Goal: Check status: Check status

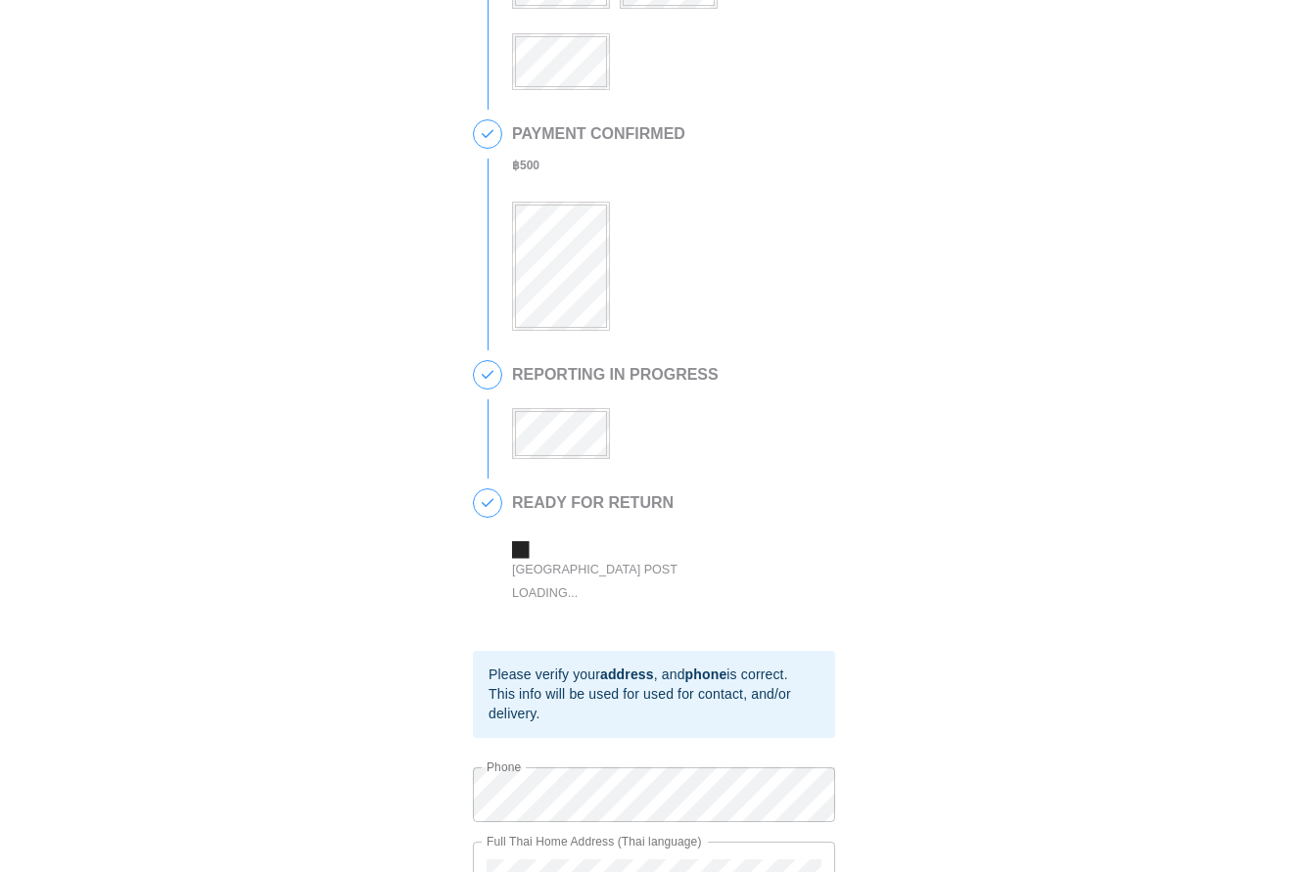
scroll to position [268, 0]
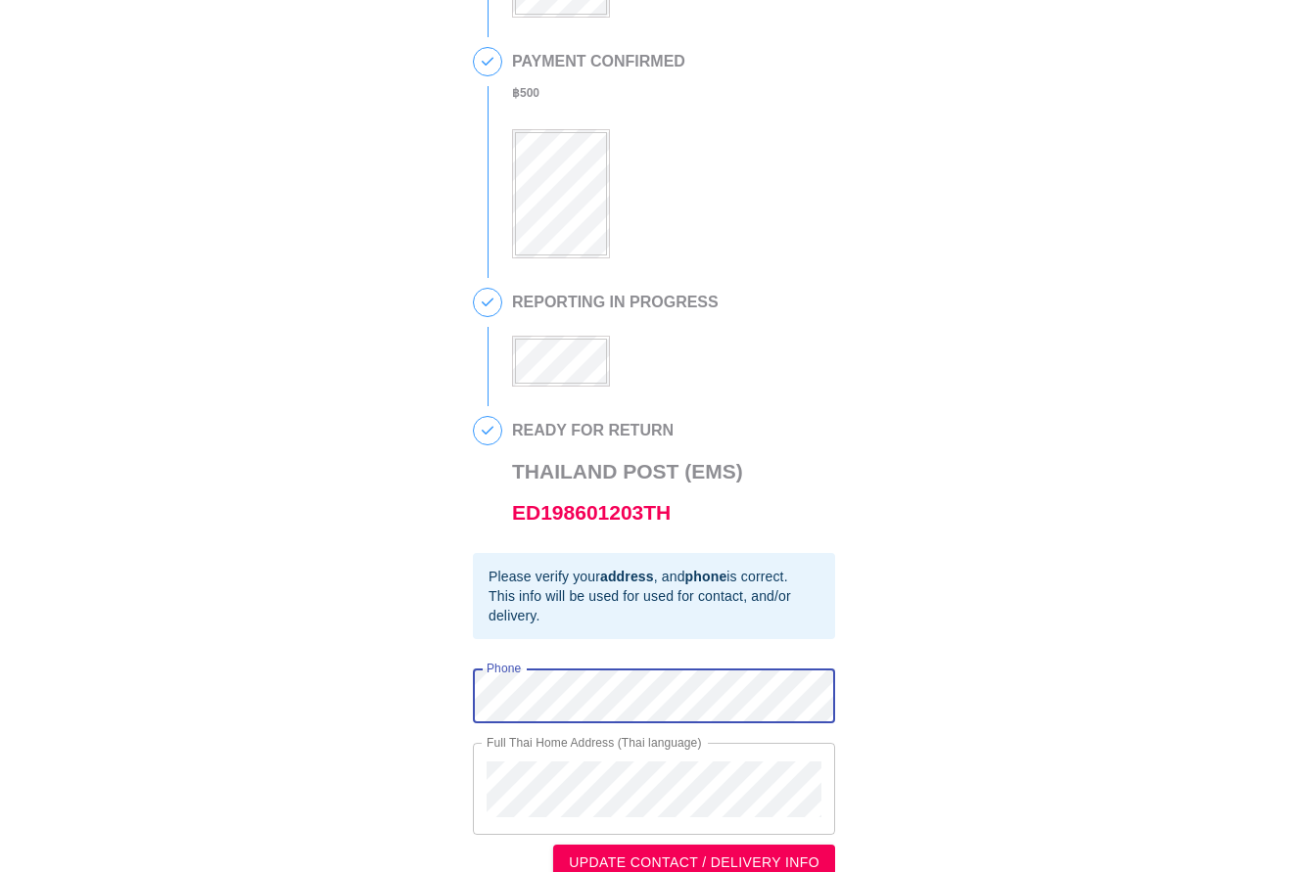
click at [407, 686] on div "This is a secure link , and your information is safe . 1 90 DAY REPORT REQUESTE…" at bounding box center [654, 316] width 1269 height 1130
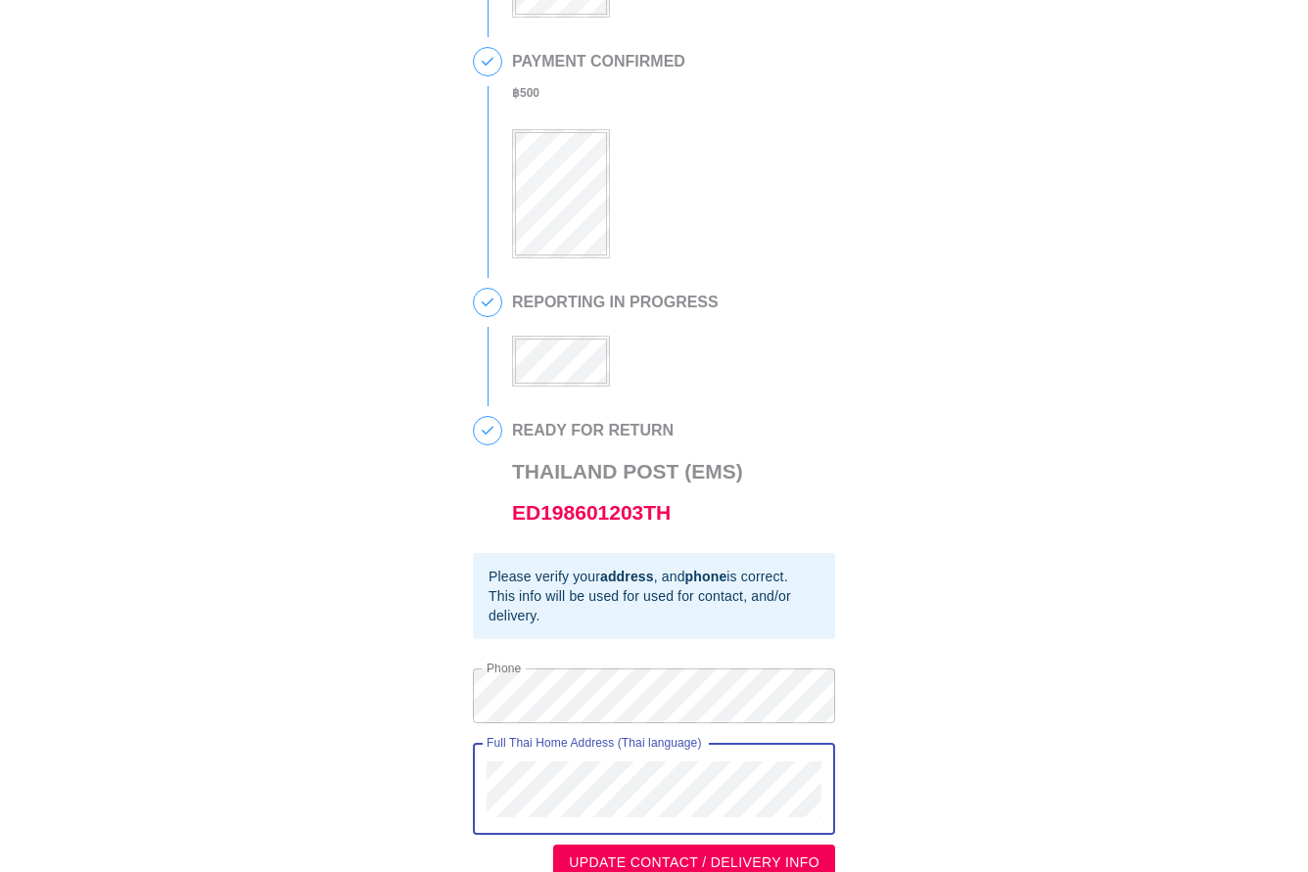
click at [427, 748] on div "This is a secure link , and your information is safe . 1 90 DAY REPORT REQUESTE…" at bounding box center [654, 316] width 1269 height 1130
click at [461, 753] on div "This is a secure link , and your information is safe . 1 90 DAY REPORT REQUESTE…" at bounding box center [654, 316] width 1269 height 1130
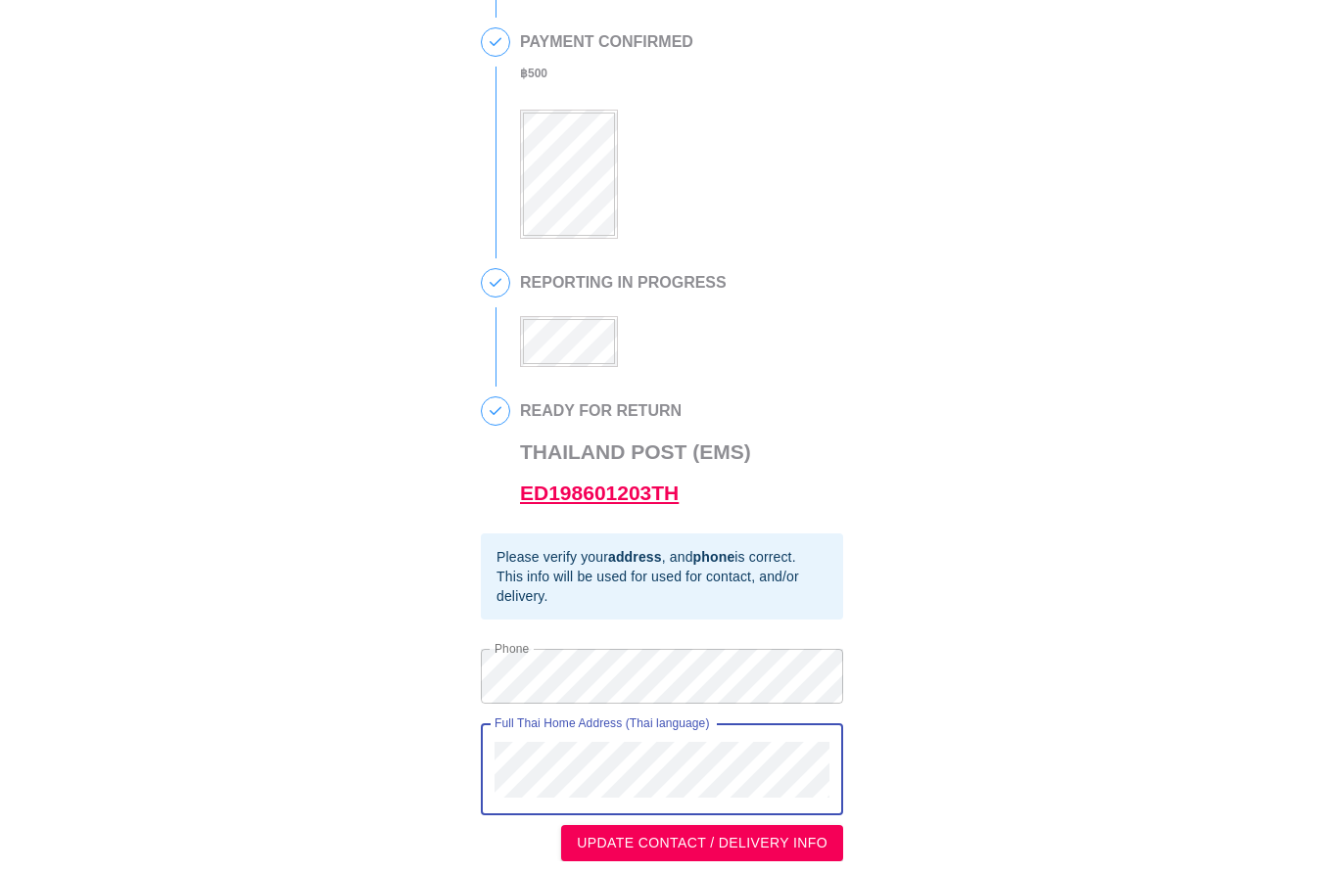
scroll to position [300, 0]
